Goal: Task Accomplishment & Management: Manage account settings

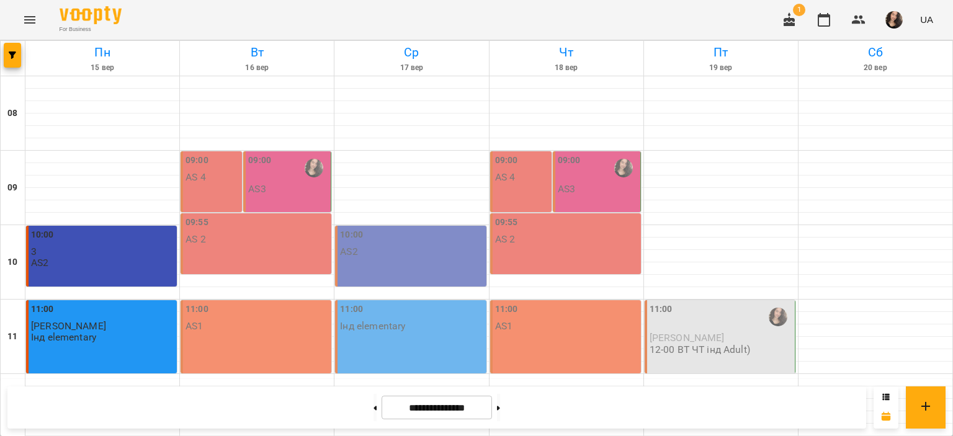
scroll to position [588, 0]
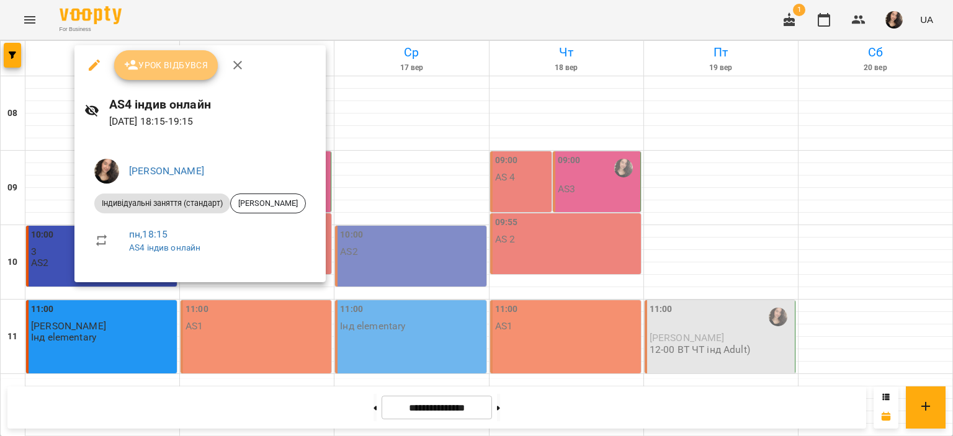
click at [179, 66] on span "Урок відбувся" at bounding box center [166, 65] width 84 height 15
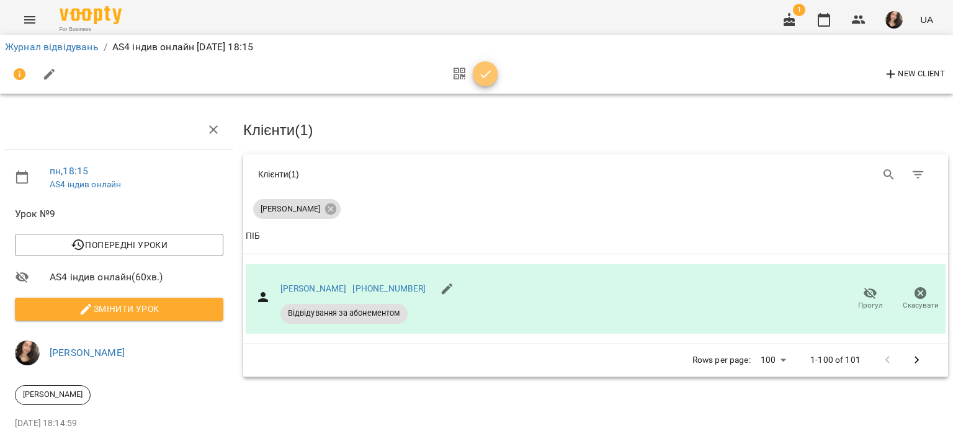
click at [488, 67] on icon "button" at bounding box center [485, 74] width 15 height 15
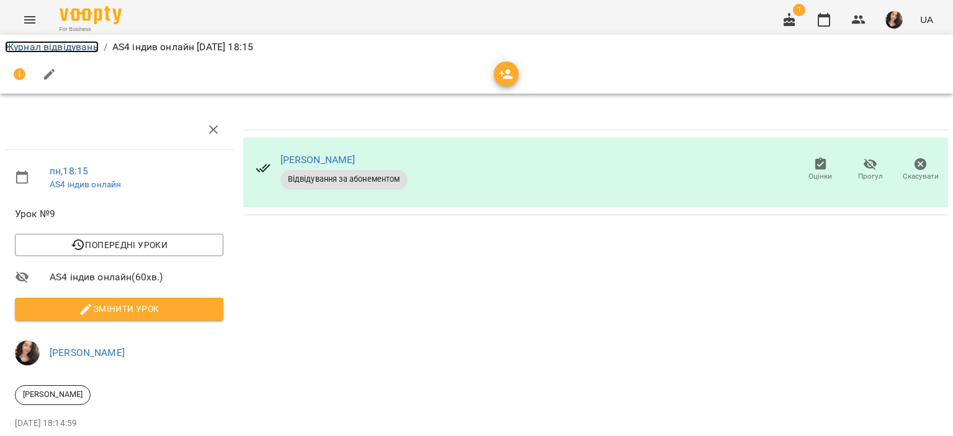
click at [84, 47] on link "Журнал відвідувань" at bounding box center [52, 47] width 94 height 12
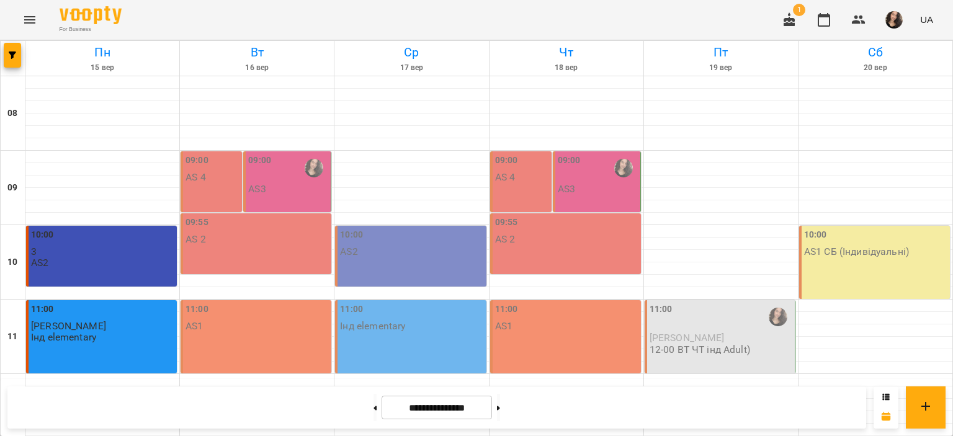
scroll to position [589, 0]
click at [41, 17] on button "Menu" at bounding box center [30, 20] width 30 height 30
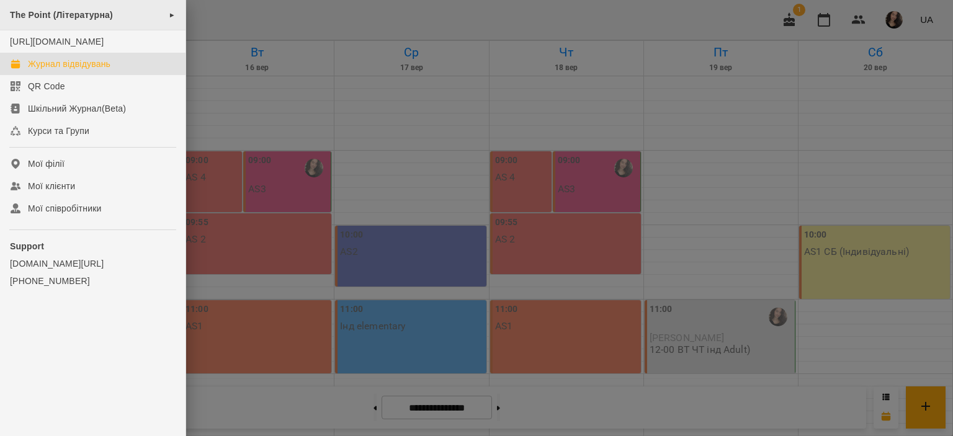
click at [64, 20] on div "The Point (Літературна) ►" at bounding box center [93, 15] width 186 height 30
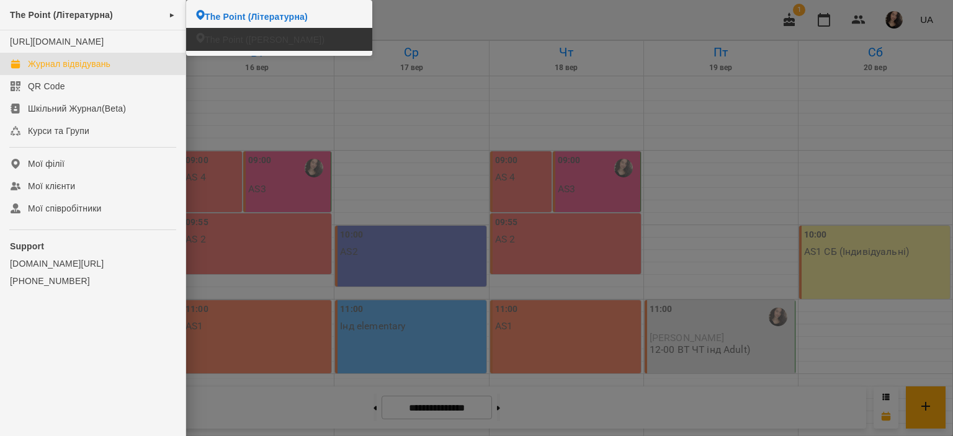
click at [221, 44] on span "The Point ([PERSON_NAME])" at bounding box center [265, 40] width 120 height 12
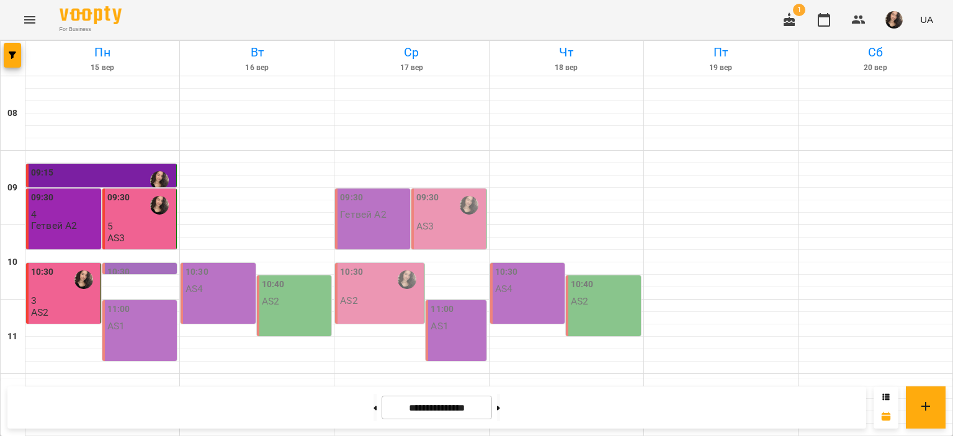
scroll to position [589, 0]
